Goal: Task Accomplishment & Management: Manage account settings

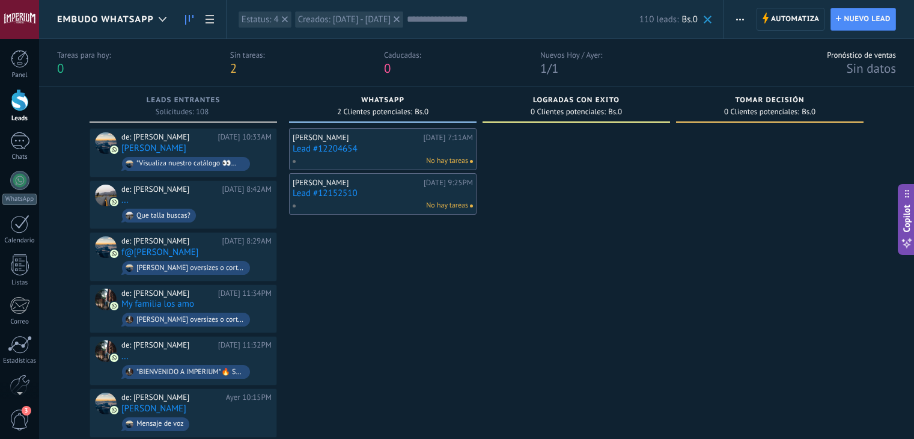
click at [324, 151] on link "Lead #12204654" at bounding box center [383, 149] width 180 height 10
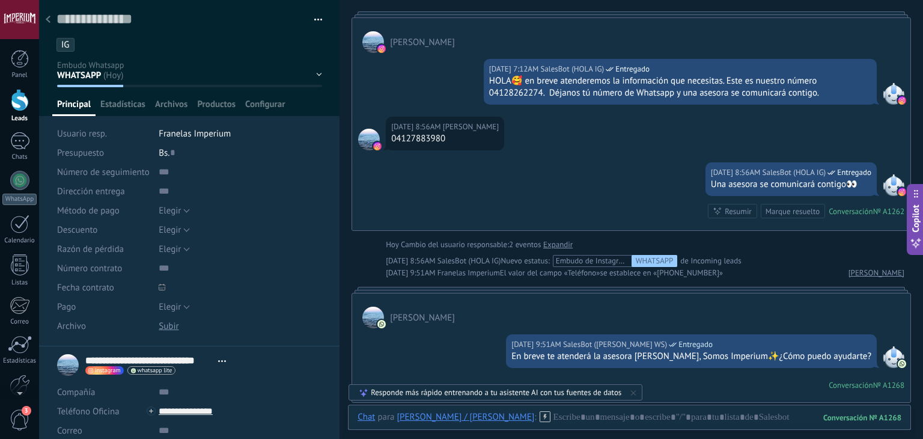
scroll to position [140, 0]
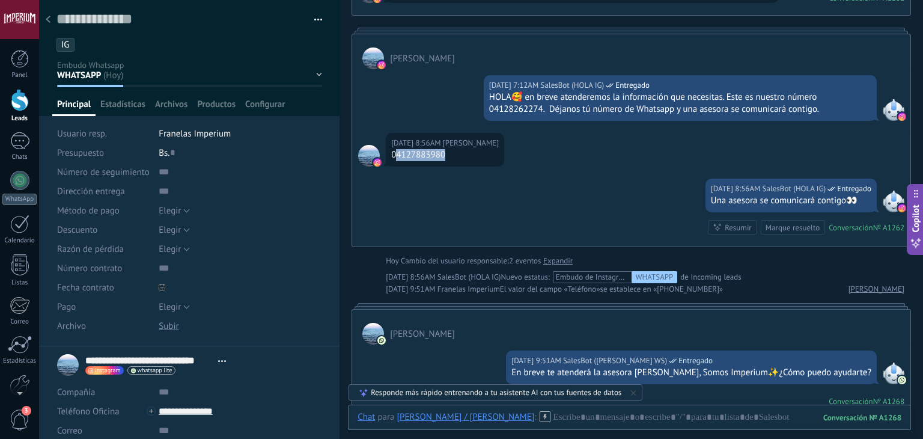
drag, startPoint x: 397, startPoint y: 155, endPoint x: 460, endPoint y: 155, distance: 63.7
click at [460, 155] on div "04127883980" at bounding box center [445, 155] width 108 height 12
copy div "4127883980"
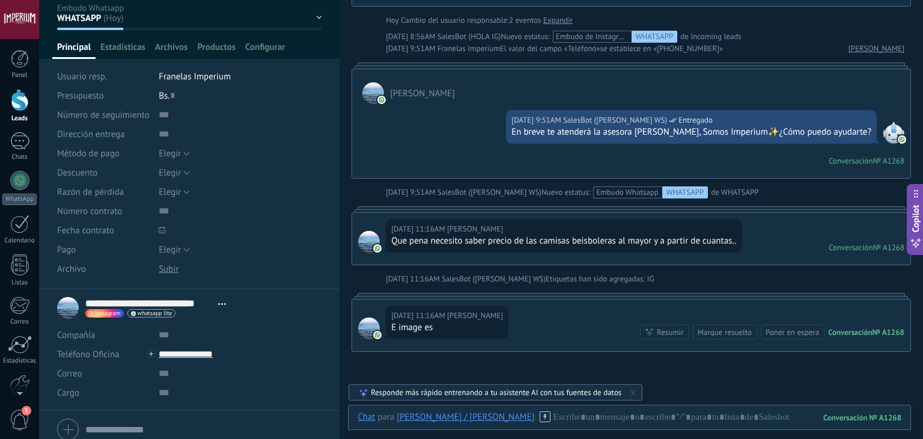
scroll to position [0, 0]
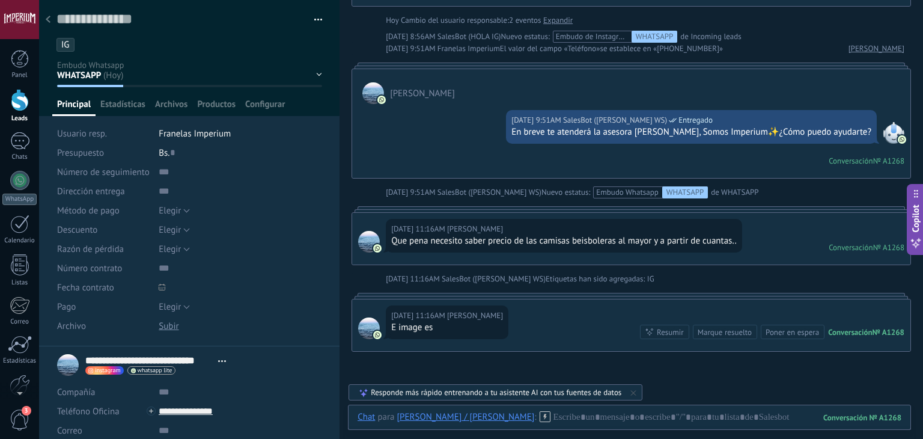
click at [53, 25] on div at bounding box center [48, 19] width 17 height 23
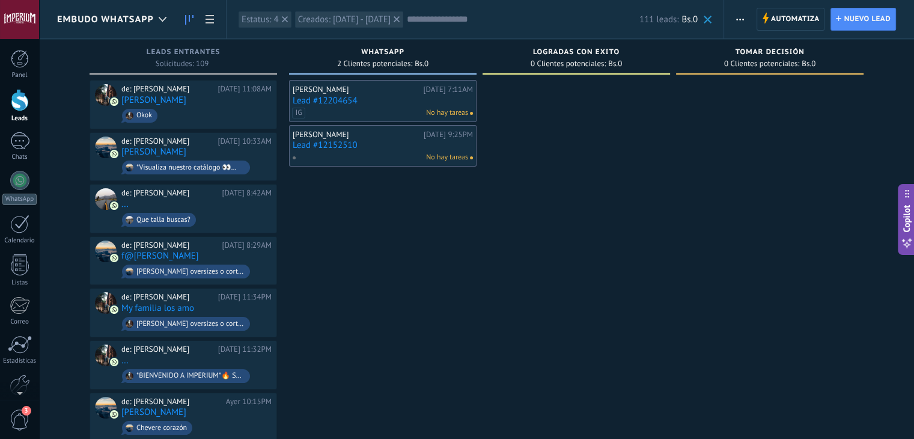
click at [323, 147] on link "Lead #12152510" at bounding box center [383, 145] width 180 height 10
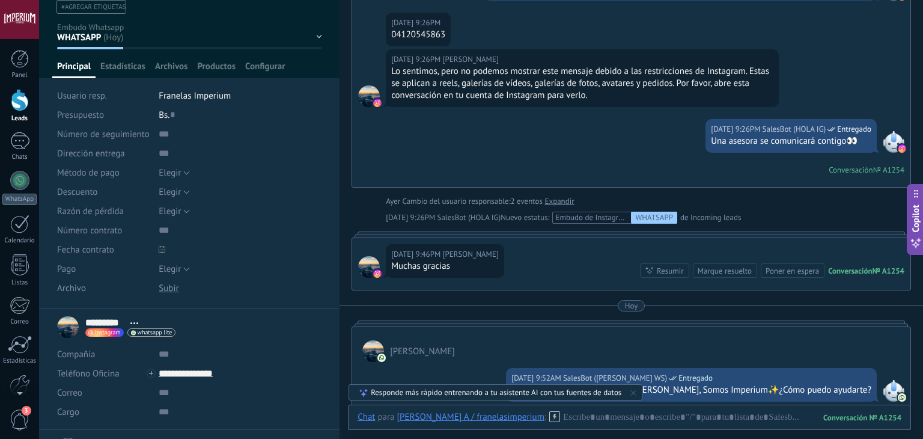
scroll to position [105, 0]
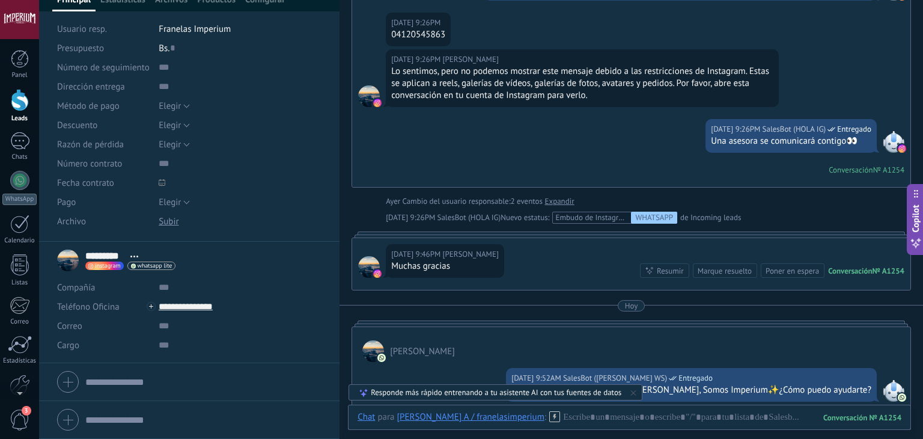
click at [17, 108] on div at bounding box center [20, 100] width 18 height 22
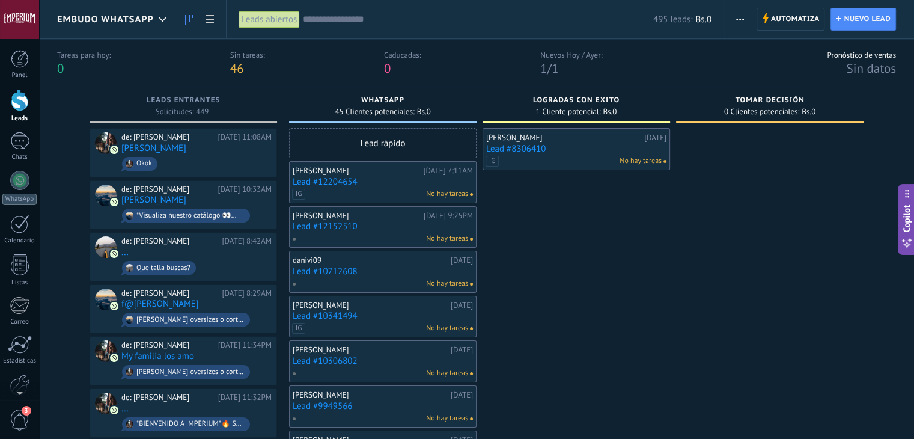
click at [103, 17] on span "Embudo Whatsapp" at bounding box center [105, 19] width 97 height 11
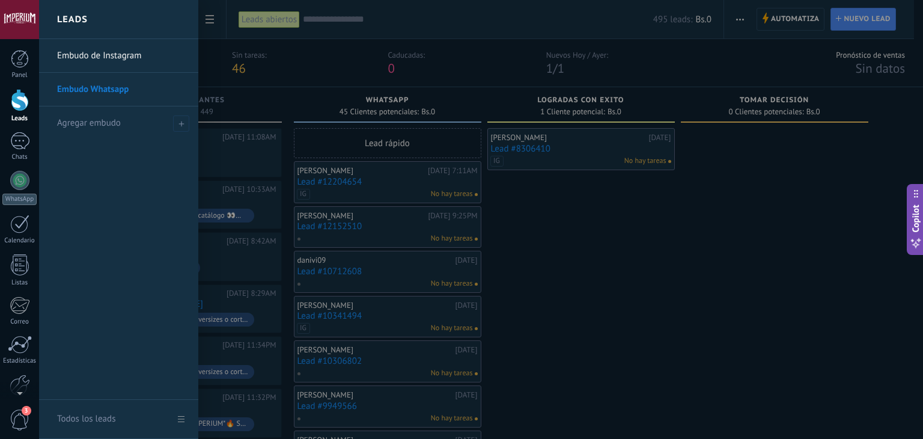
click at [118, 53] on link "Embudo de Instagram" at bounding box center [121, 56] width 129 height 34
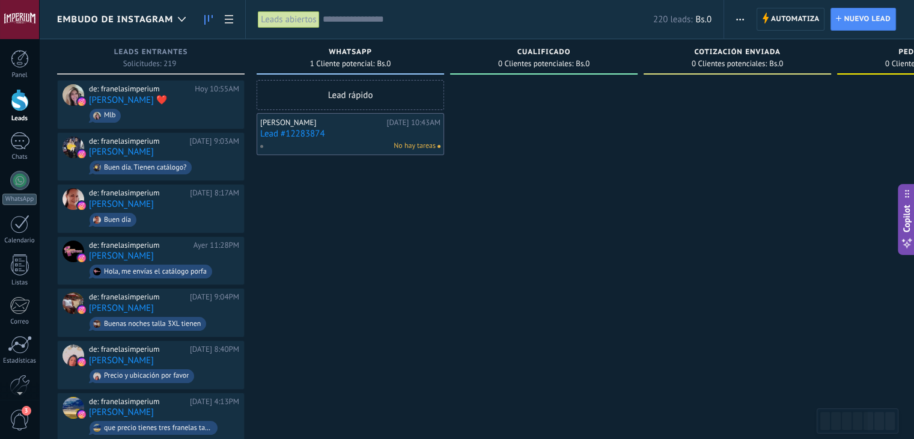
click at [307, 133] on link "Lead #12283874" at bounding box center [350, 134] width 180 height 10
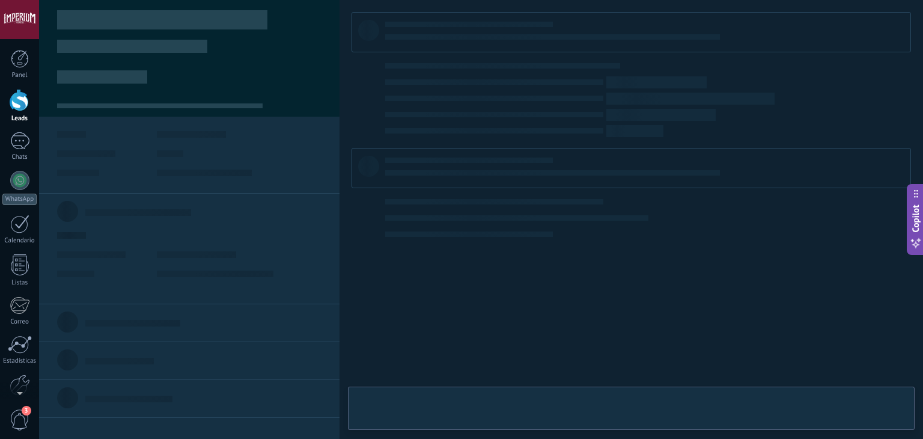
type textarea "**********"
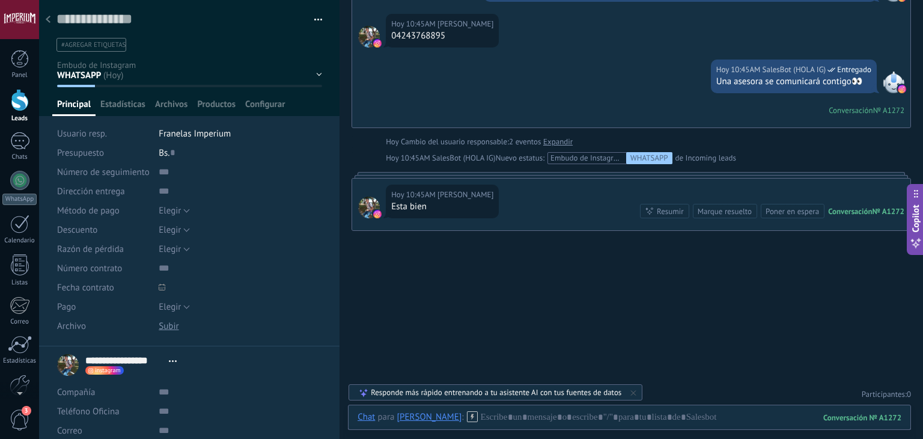
scroll to position [342, 0]
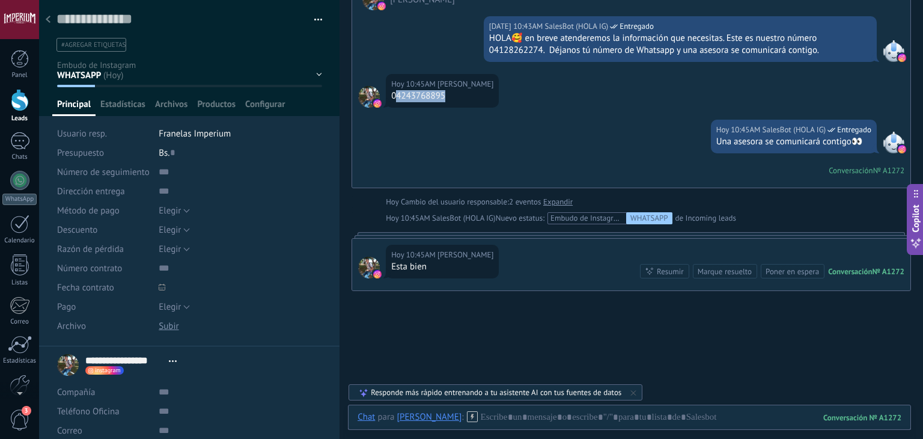
drag, startPoint x: 395, startPoint y: 94, endPoint x: 469, endPoint y: 98, distance: 74.0
click at [469, 98] on div "04243768895" at bounding box center [442, 96] width 102 height 12
copy div "4243768895"
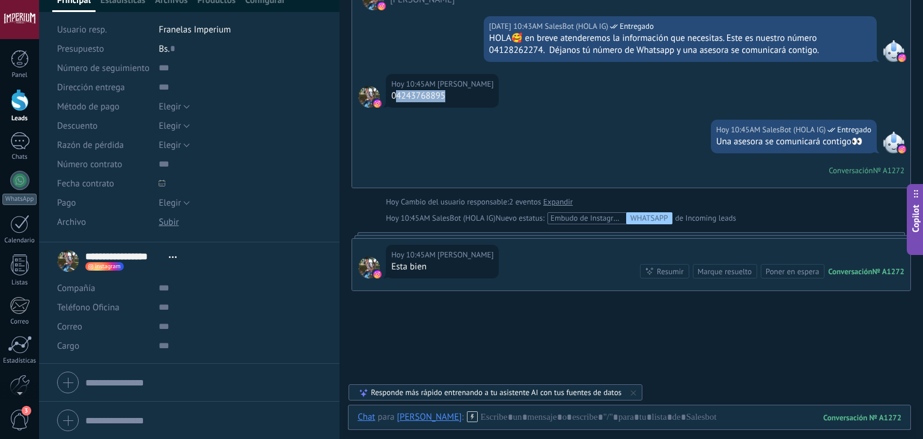
scroll to position [105, 0]
click at [199, 308] on input "text" at bounding box center [240, 306] width 163 height 19
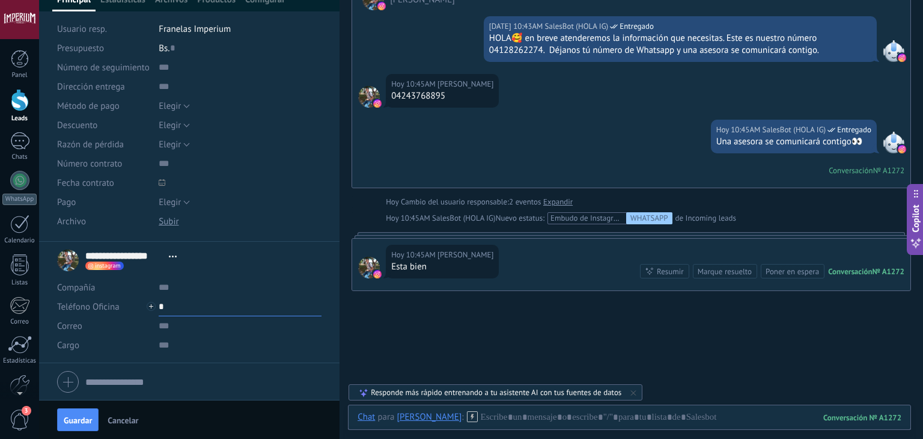
paste input "**********"
click at [163, 302] on input "**********" at bounding box center [240, 306] width 163 height 19
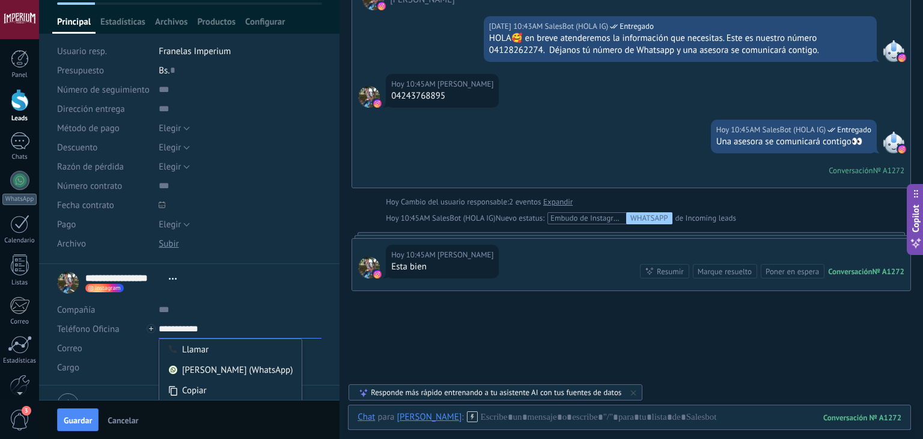
click at [166, 299] on form "**********" at bounding box center [189, 321] width 264 height 109
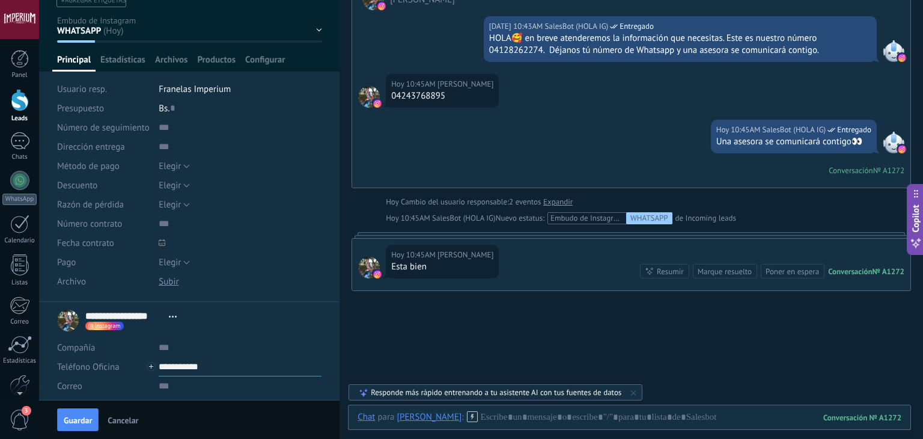
click at [165, 368] on input "**********" at bounding box center [240, 366] width 163 height 19
click at [161, 368] on input "**********" at bounding box center [240, 366] width 163 height 19
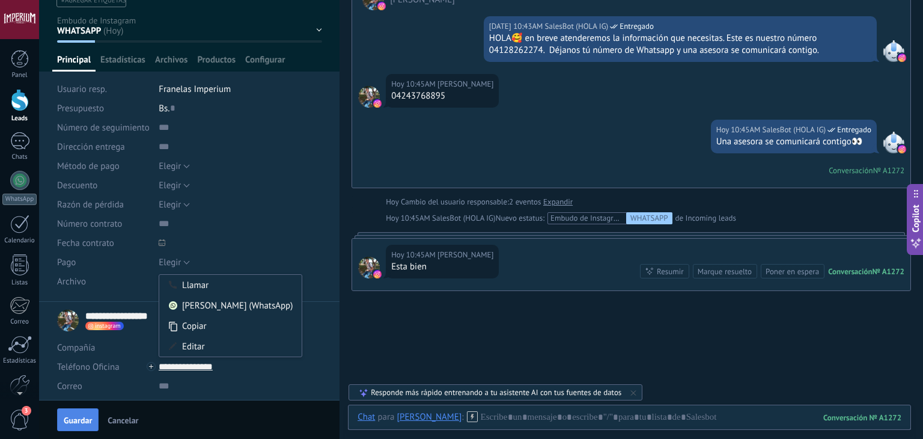
click at [88, 421] on span "Guardar" at bounding box center [78, 420] width 28 height 8
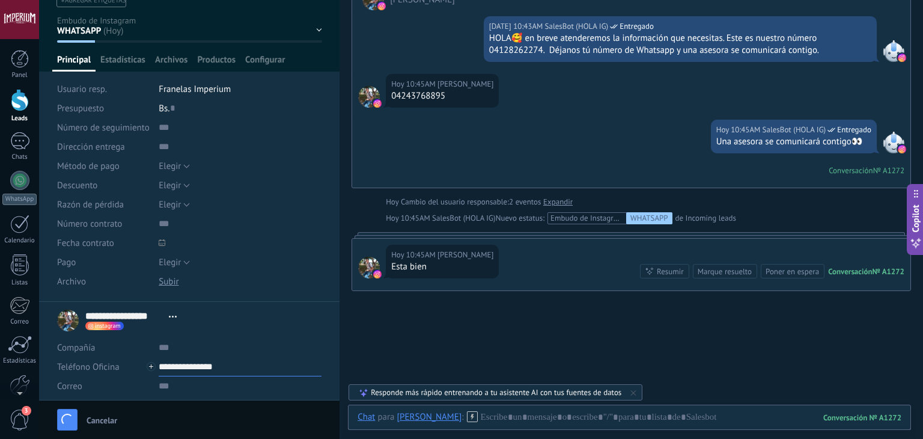
click at [217, 368] on input "**********" at bounding box center [240, 366] width 163 height 19
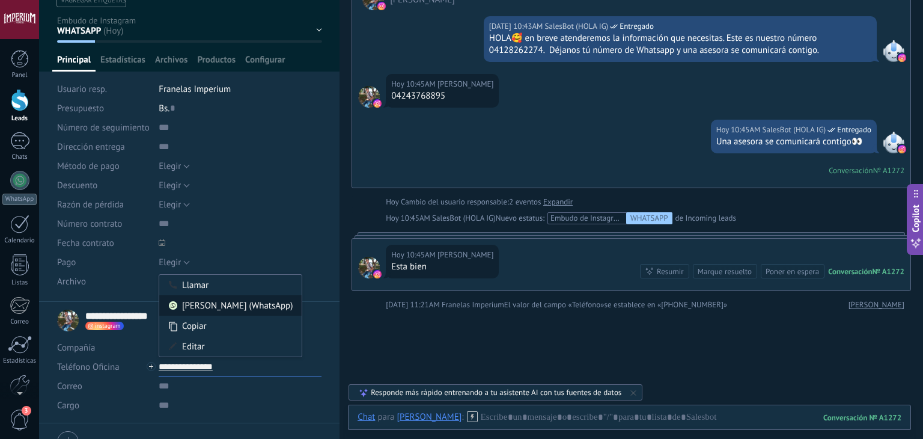
scroll to position [363, 0]
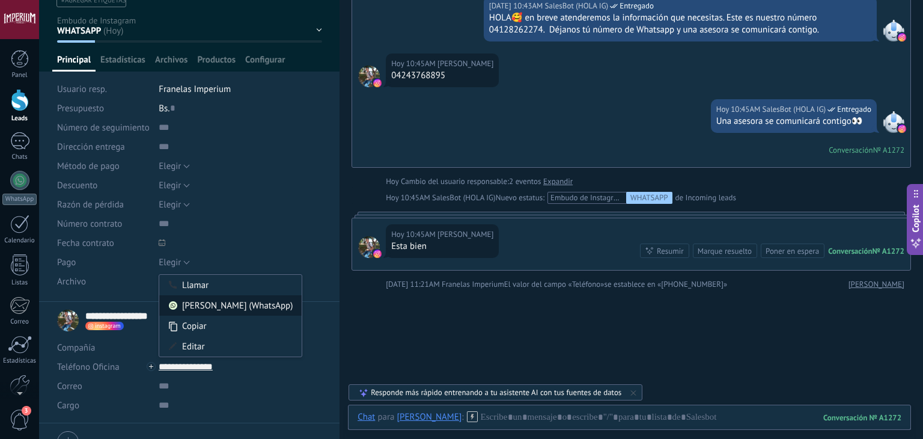
click at [216, 313] on div "[PERSON_NAME] (WhatsApp)" at bounding box center [230, 305] width 142 height 20
type input "**********"
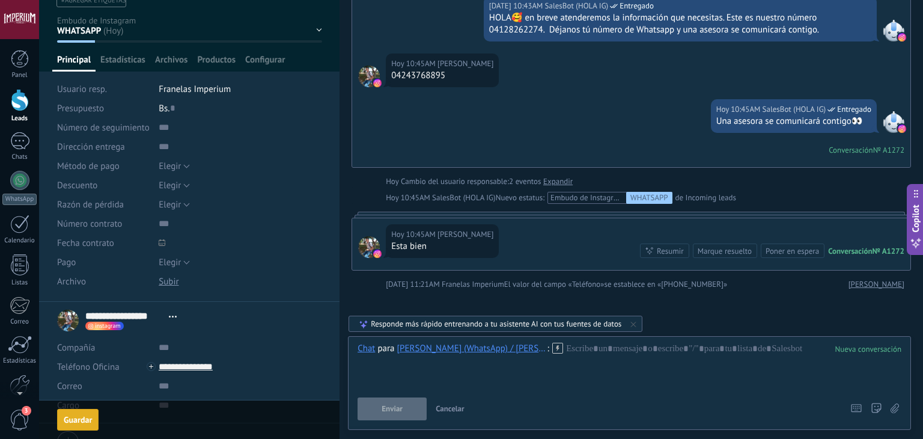
click at [561, 345] on icon at bounding box center [557, 347] width 11 height 11
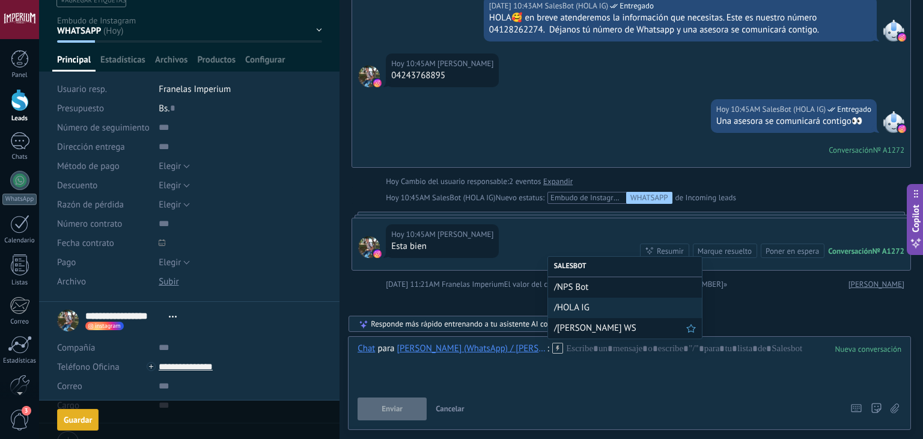
click at [568, 329] on span "/[PERSON_NAME] WS" at bounding box center [620, 327] width 132 height 11
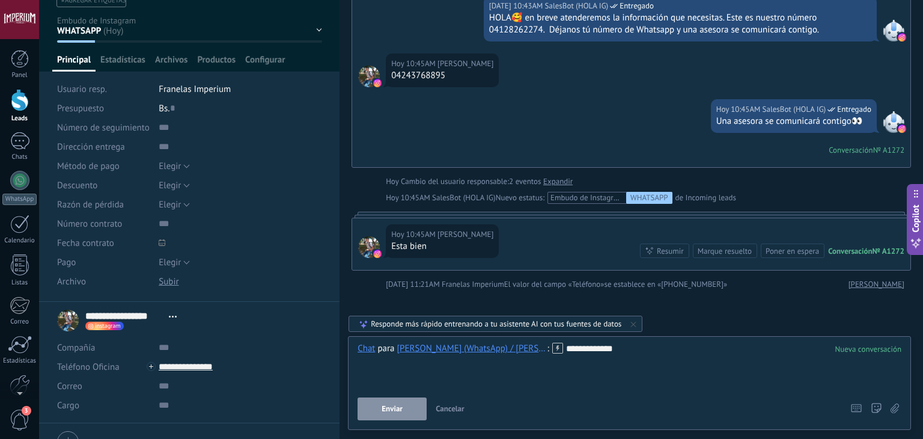
click at [386, 410] on span "Enviar" at bounding box center [392, 408] width 21 height 8
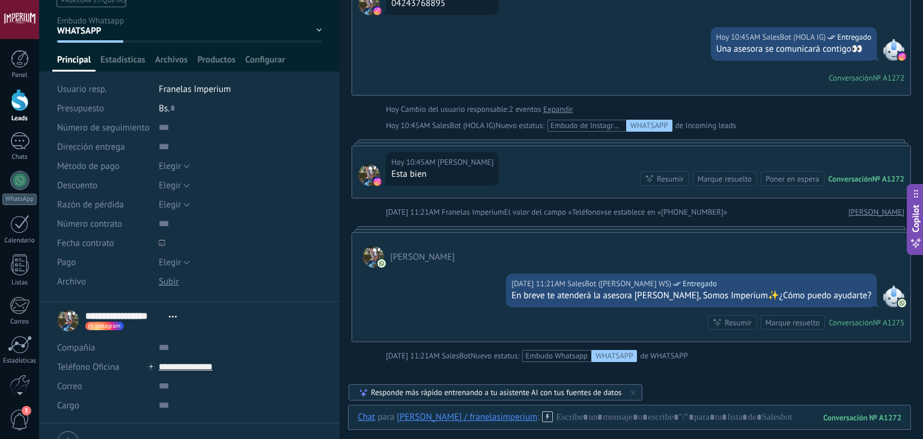
scroll to position [0, 0]
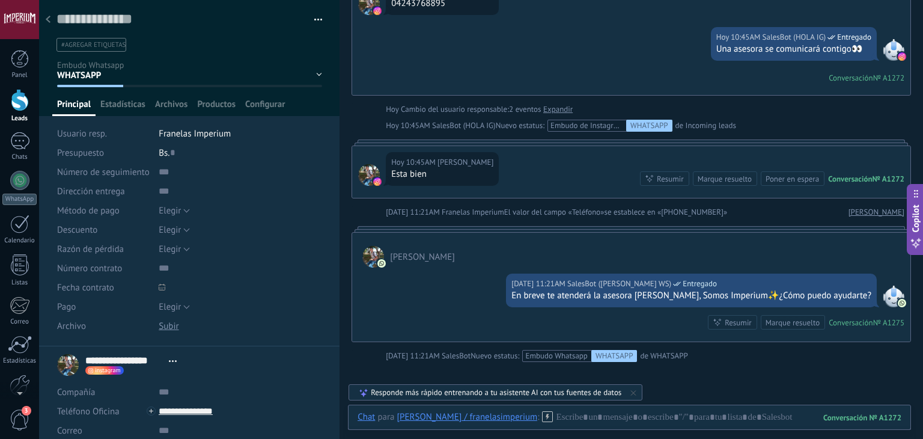
click at [17, 118] on div "Leads" at bounding box center [19, 119] width 35 height 8
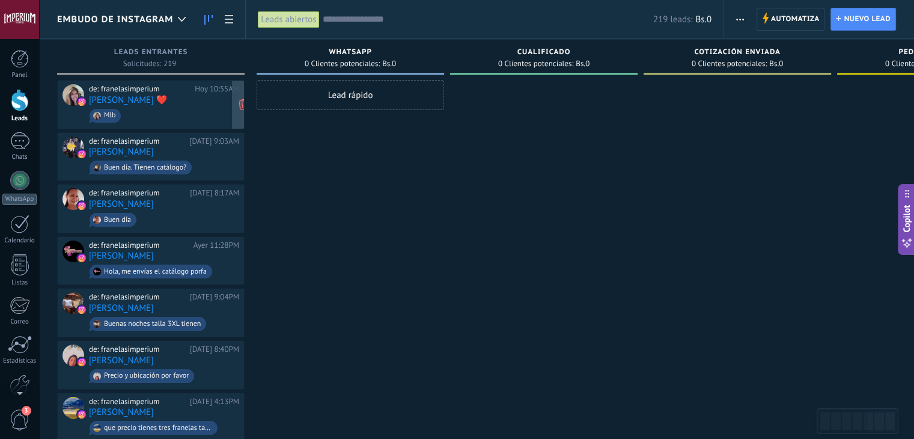
click at [200, 112] on span "Mlb" at bounding box center [164, 115] width 150 height 19
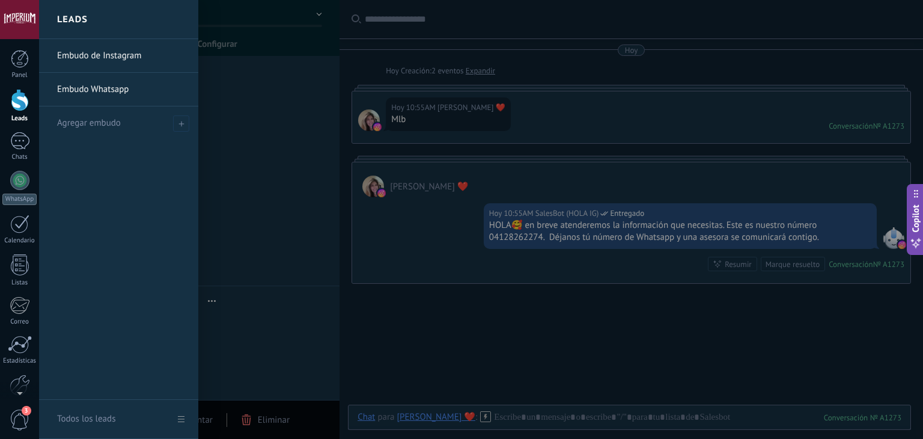
click at [17, 97] on div at bounding box center [20, 100] width 18 height 22
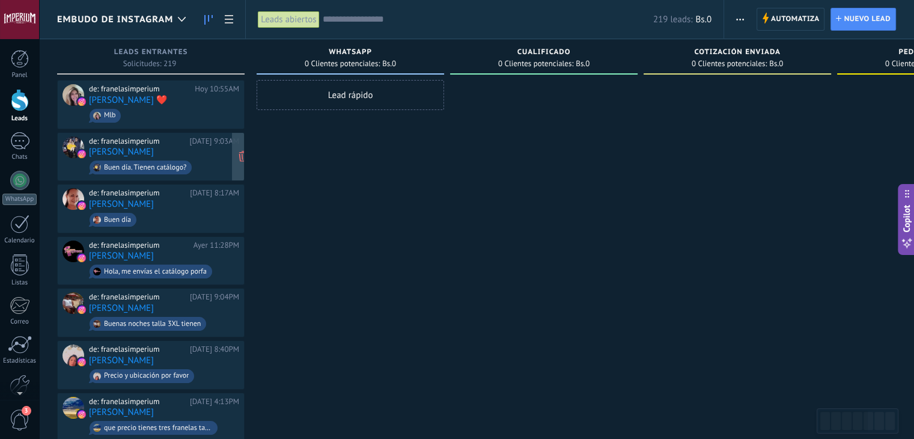
click at [189, 148] on div "de: franelasimperium [DATE] 9:03AM [PERSON_NAME] Buen día. Tienen catálogo?" at bounding box center [164, 156] width 150 height 41
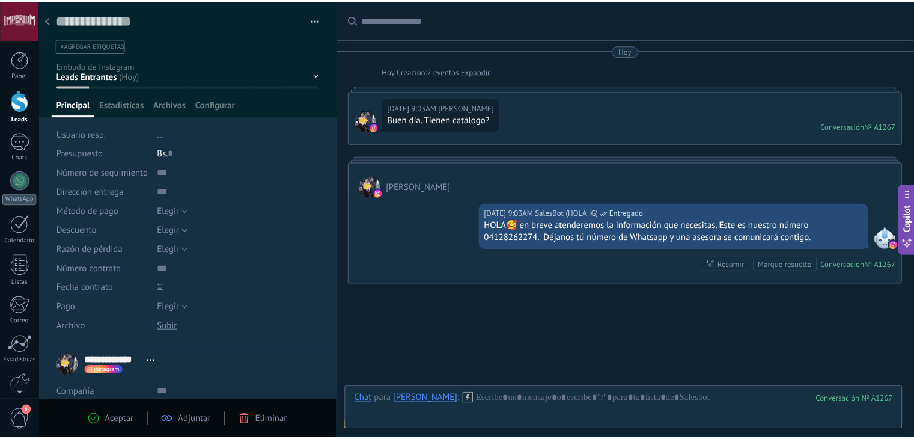
scroll to position [53, 0]
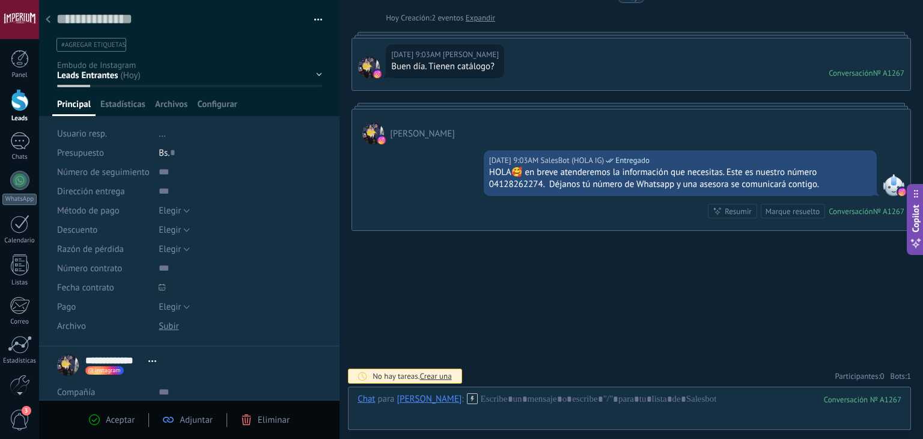
click at [0, 105] on link "Leads" at bounding box center [19, 106] width 39 height 34
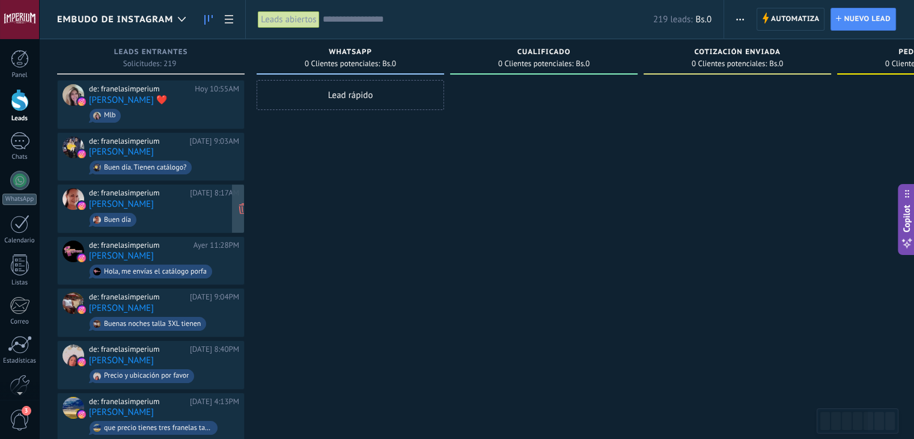
click at [153, 215] on span "Buen día" at bounding box center [164, 219] width 150 height 19
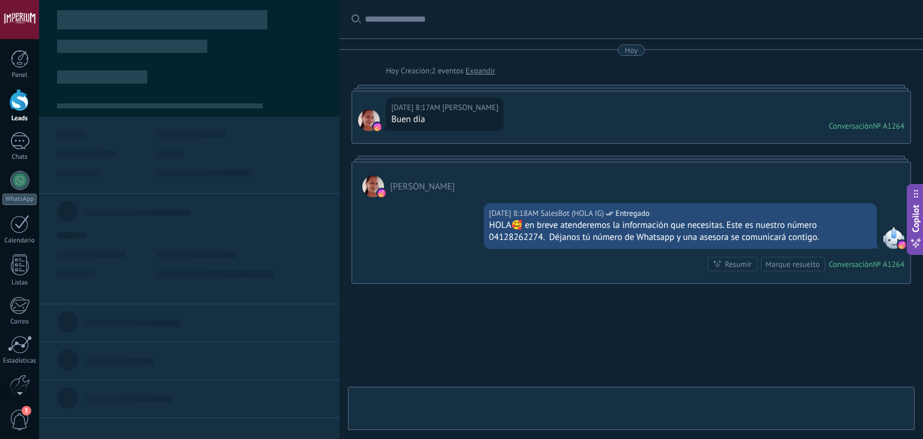
scroll to position [53, 0]
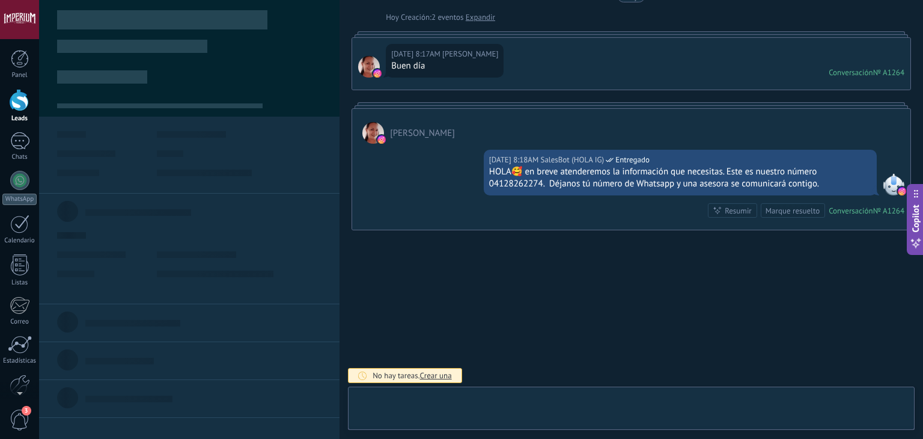
type textarea "**********"
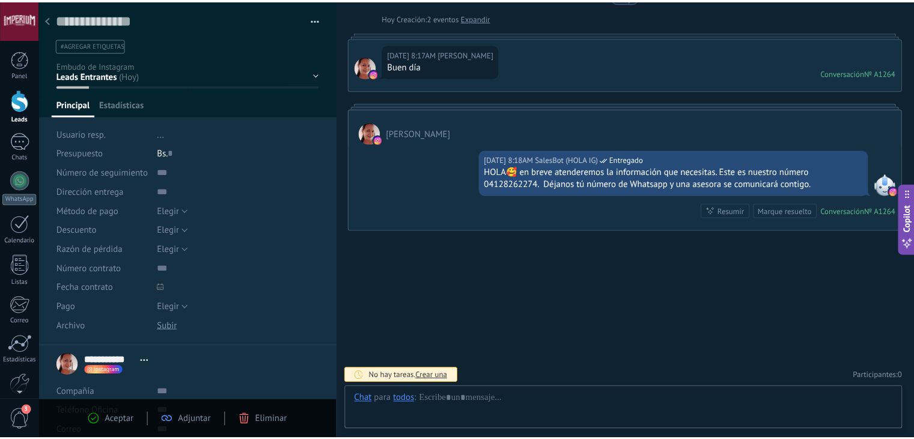
scroll to position [17, 0]
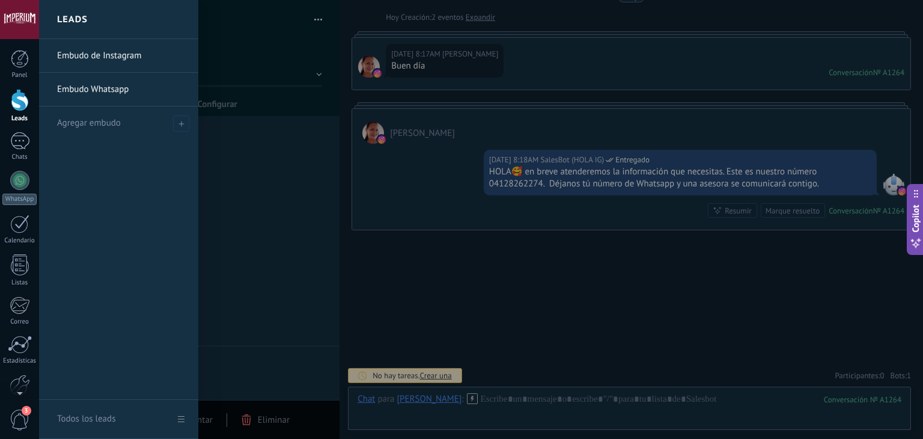
click at [12, 98] on div at bounding box center [20, 100] width 18 height 22
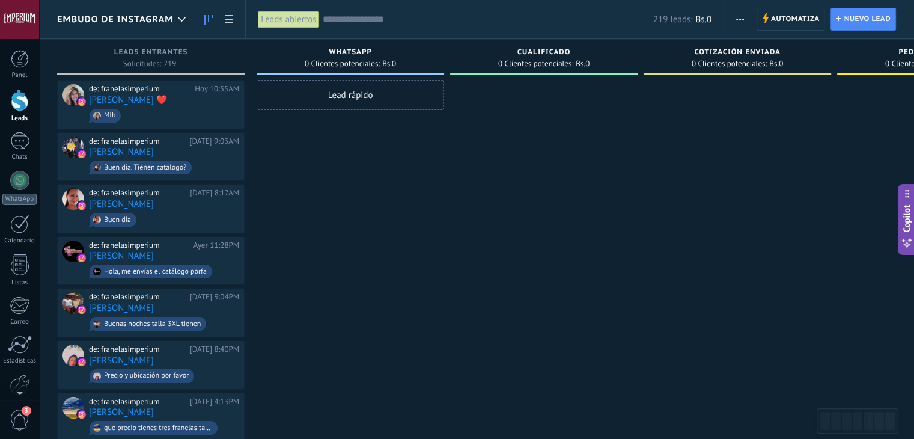
click at [30, 112] on link "Leads" at bounding box center [19, 106] width 39 height 34
